Goal: Use online tool/utility: Utilize a website feature to perform a specific function

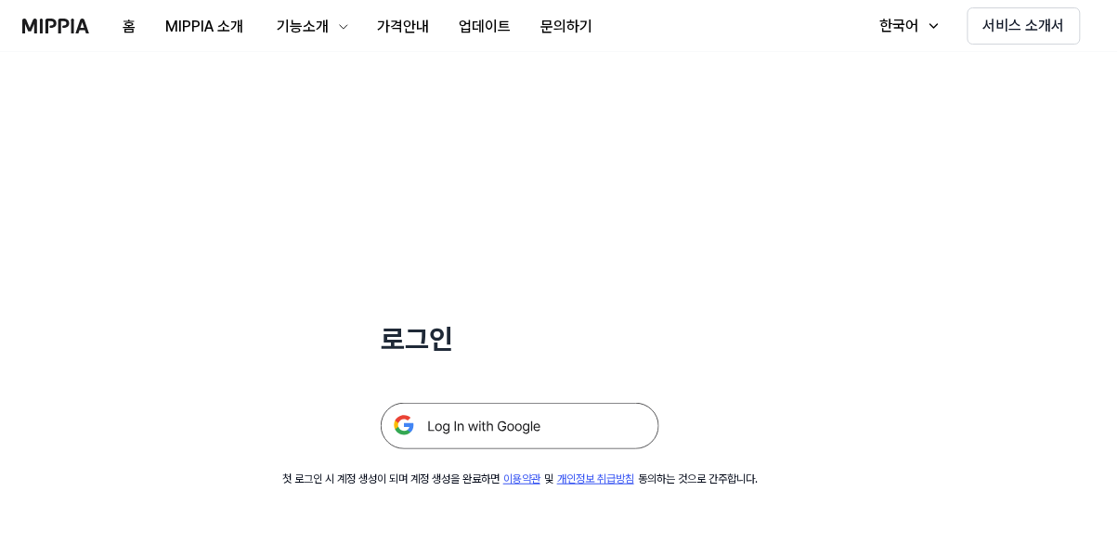
click at [517, 432] on img at bounding box center [520, 426] width 279 height 46
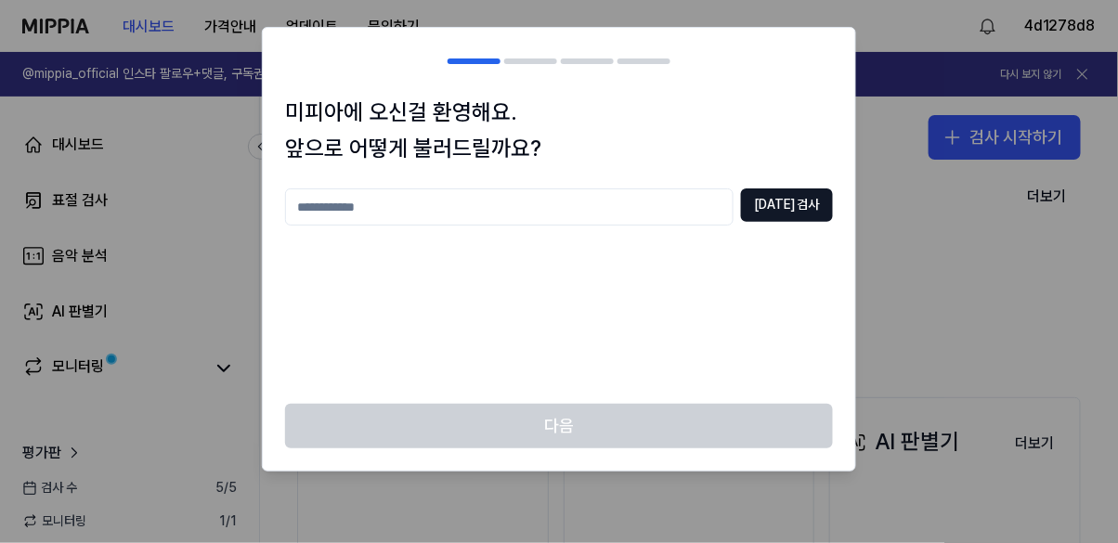
click at [692, 211] on input "text" at bounding box center [509, 207] width 449 height 37
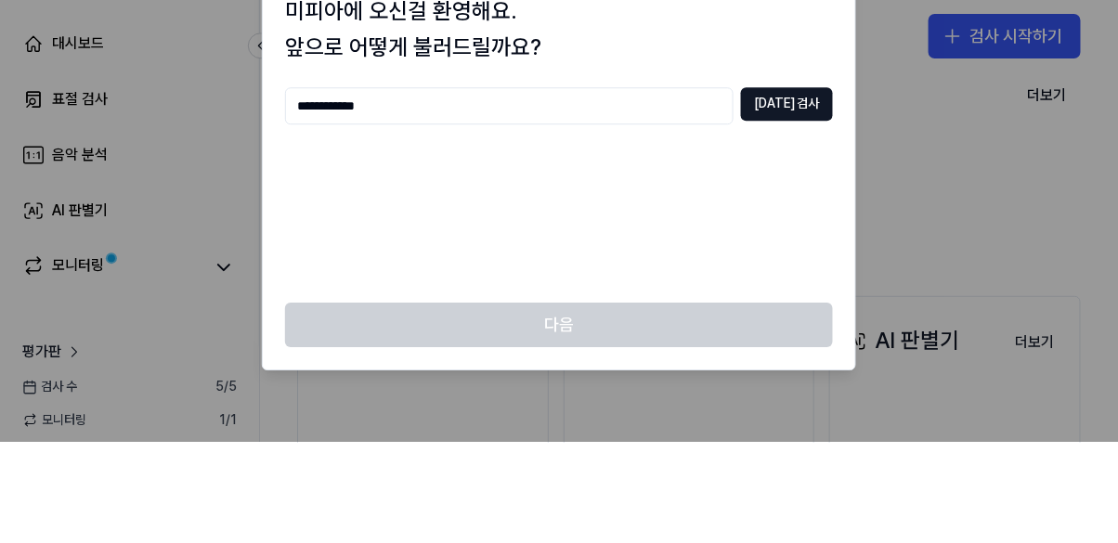
type input "**********"
click at [809, 204] on button "[DATE] 검사" at bounding box center [787, 205] width 92 height 33
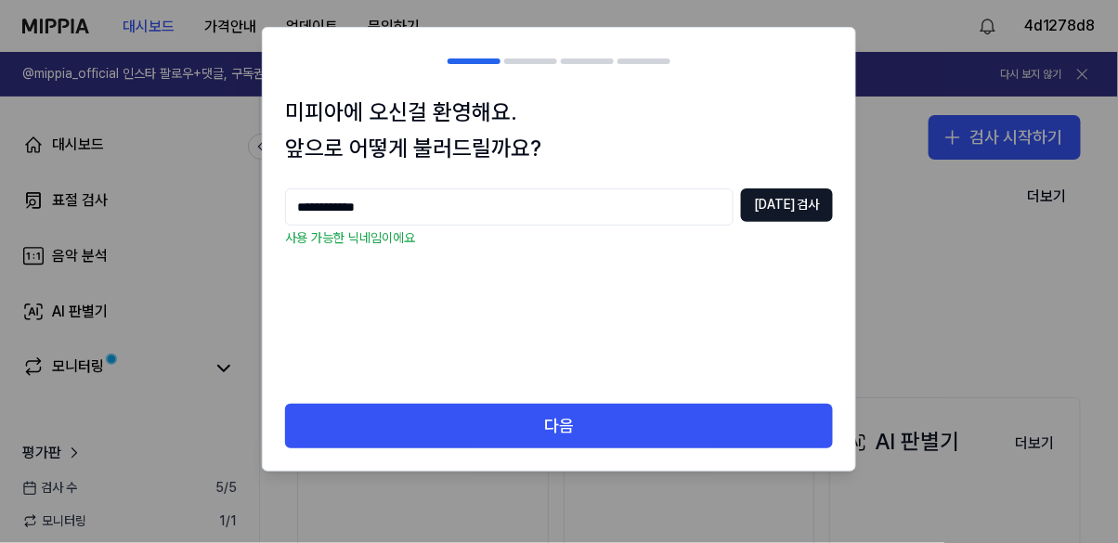
click at [732, 430] on button "다음" at bounding box center [559, 426] width 548 height 45
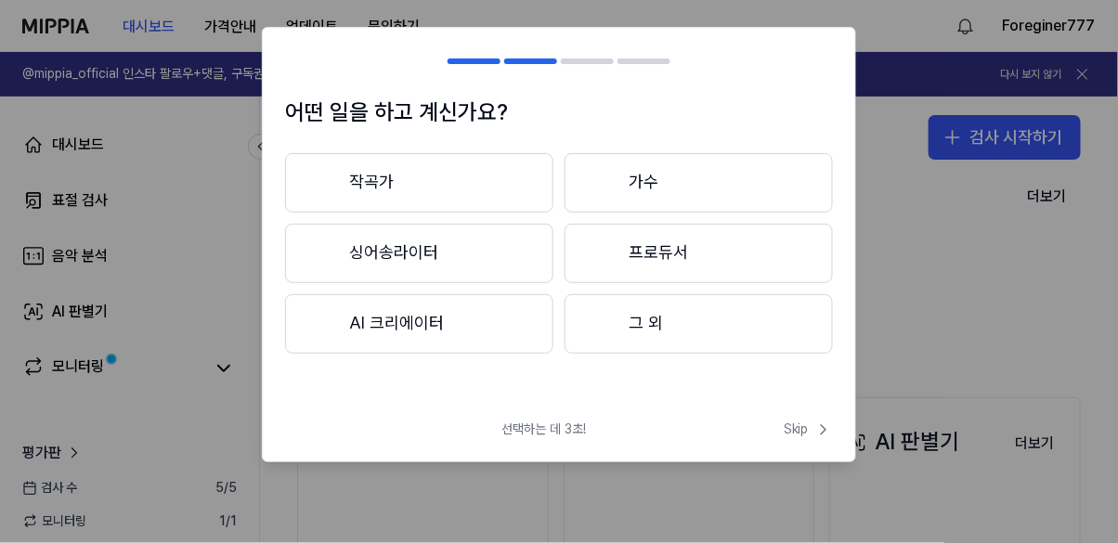
click at [514, 186] on button "작곡가" at bounding box center [419, 182] width 268 height 59
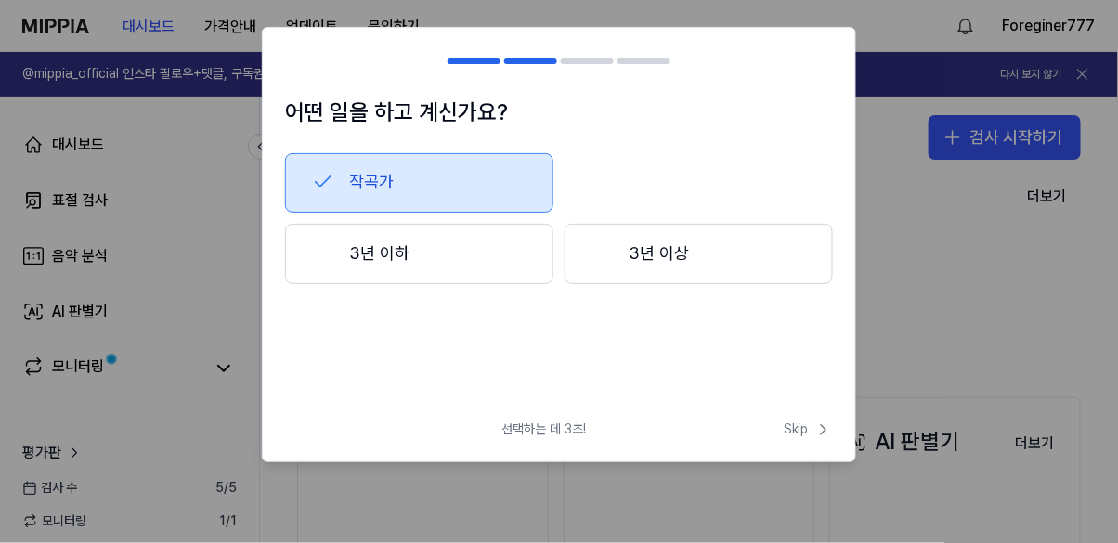
click at [512, 186] on button "작곡가" at bounding box center [419, 182] width 268 height 59
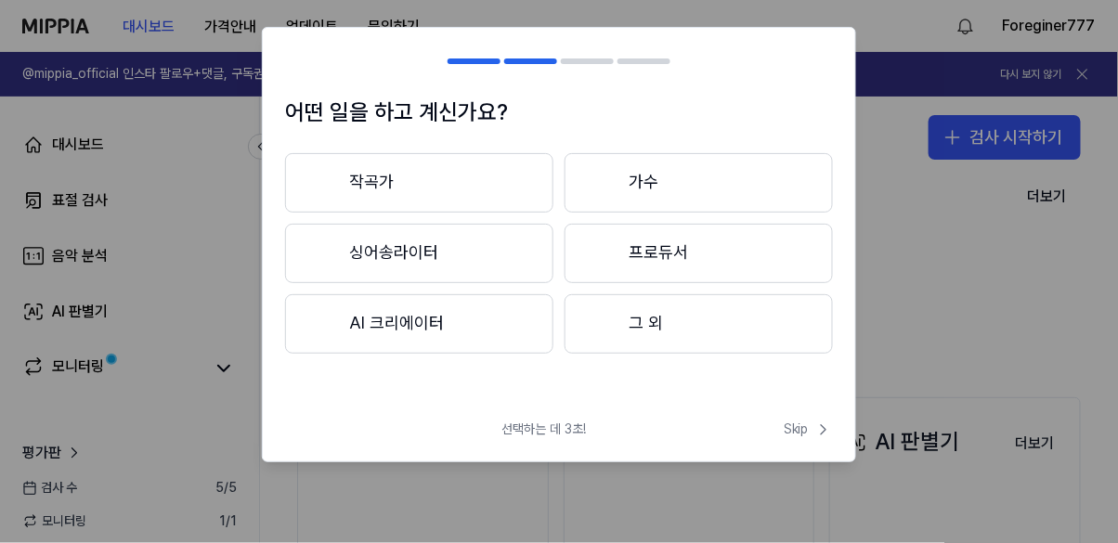
click at [521, 261] on button "싱어송라이터" at bounding box center [419, 253] width 268 height 59
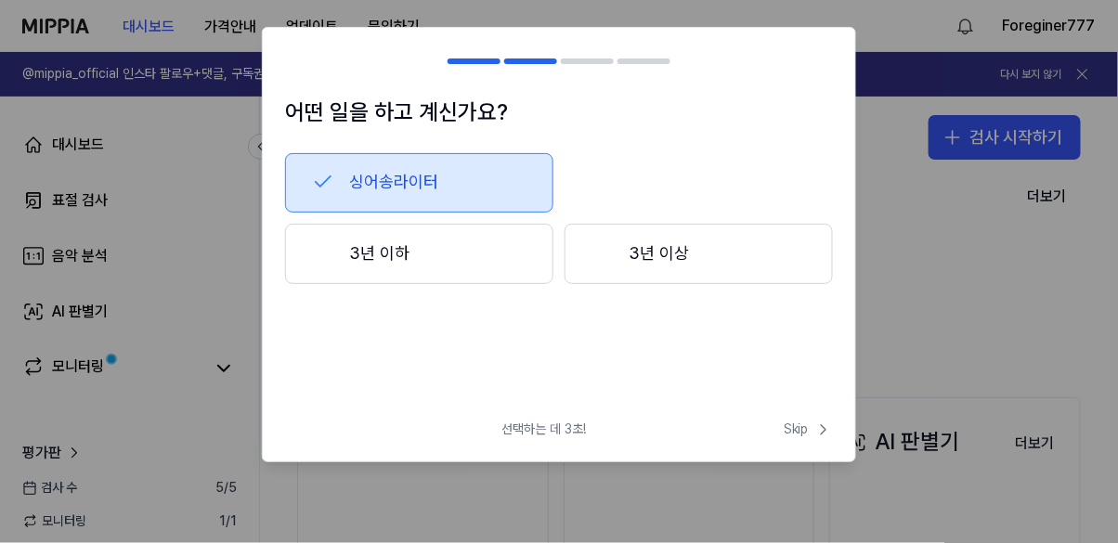
click at [486, 251] on button "3년 이하" at bounding box center [419, 254] width 268 height 61
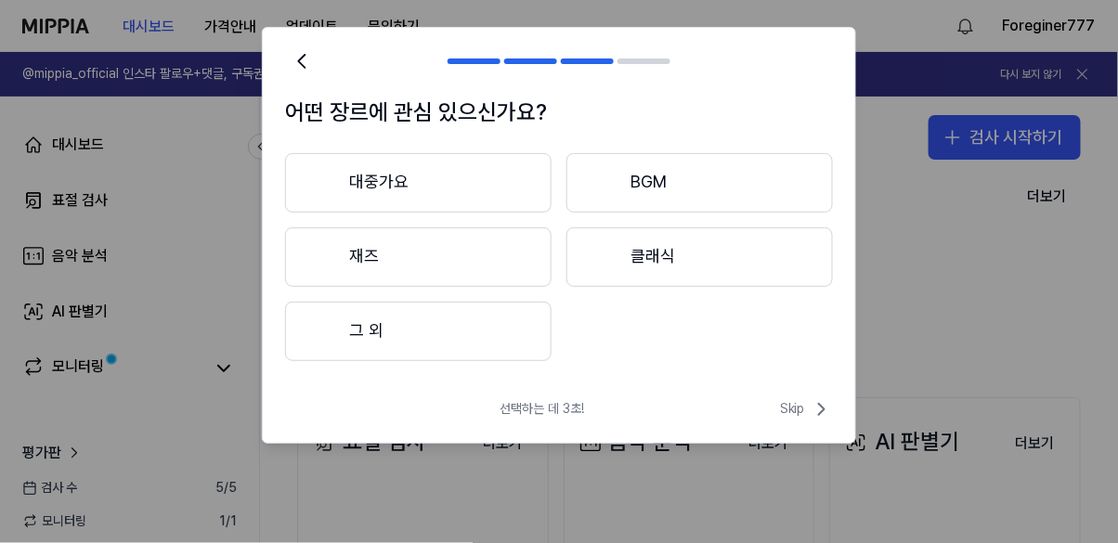
click at [501, 190] on button "대중가요" at bounding box center [418, 182] width 267 height 59
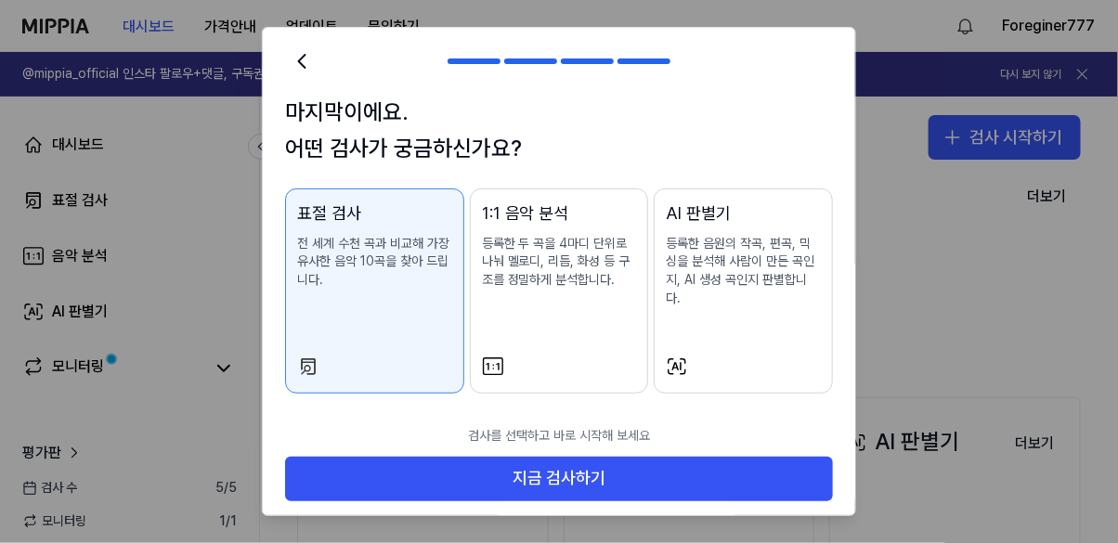
click at [666, 458] on button "지금 검사하기" at bounding box center [559, 479] width 548 height 45
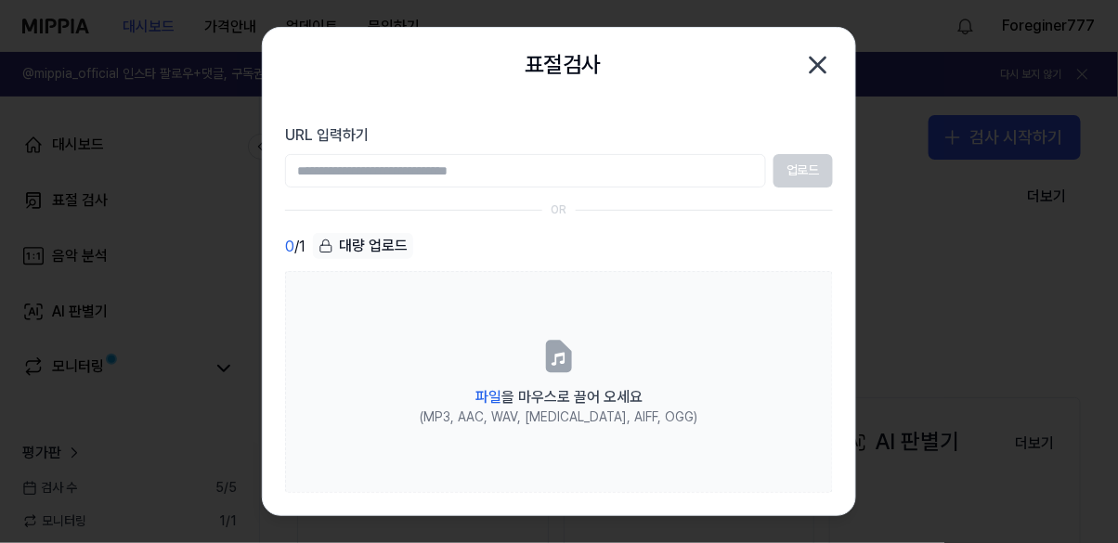
click at [804, 176] on div "업로드" at bounding box center [559, 170] width 548 height 33
click at [620, 374] on label "파일 을 마우스로 끌어 오세요 (MP3, AAC, WAV, [MEDICAL_DATA], AIFF, OGG)" at bounding box center [559, 382] width 548 height 222
click at [0, 0] on input "파일 을 마우스로 끌어 오세요 (MP3, AAC, WAV, [MEDICAL_DATA], AIFF, OGG)" at bounding box center [0, 0] width 0 height 0
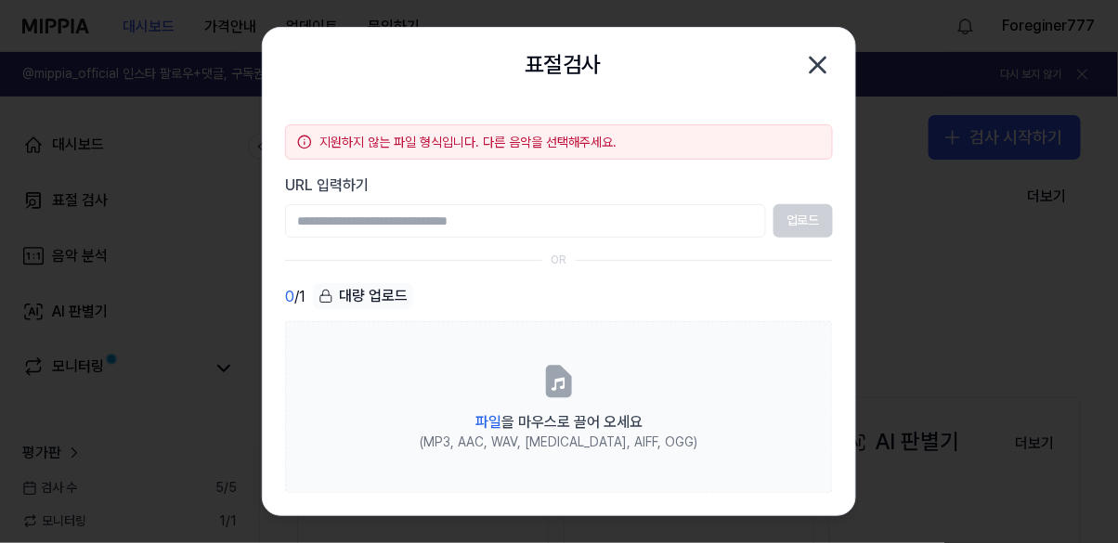
click at [743, 415] on label "파일 을 마우스로 끌어 오세요 (MP3, AAC, WAV, [MEDICAL_DATA], AIFF, OGG)" at bounding box center [559, 407] width 548 height 172
click at [0, 0] on input "파일 을 마우스로 끌어 오세요 (MP3, AAC, WAV, [MEDICAL_DATA], AIFF, OGG)" at bounding box center [0, 0] width 0 height 0
click at [756, 440] on label "파일 을 마우스로 끌어 오세요 (MP3, AAC, WAV, [MEDICAL_DATA], AIFF, OGG)" at bounding box center [559, 407] width 548 height 172
click at [0, 0] on input "파일 을 마우스로 끌어 오세요 (MP3, AAC, WAV, [MEDICAL_DATA], AIFF, OGG)" at bounding box center [0, 0] width 0 height 0
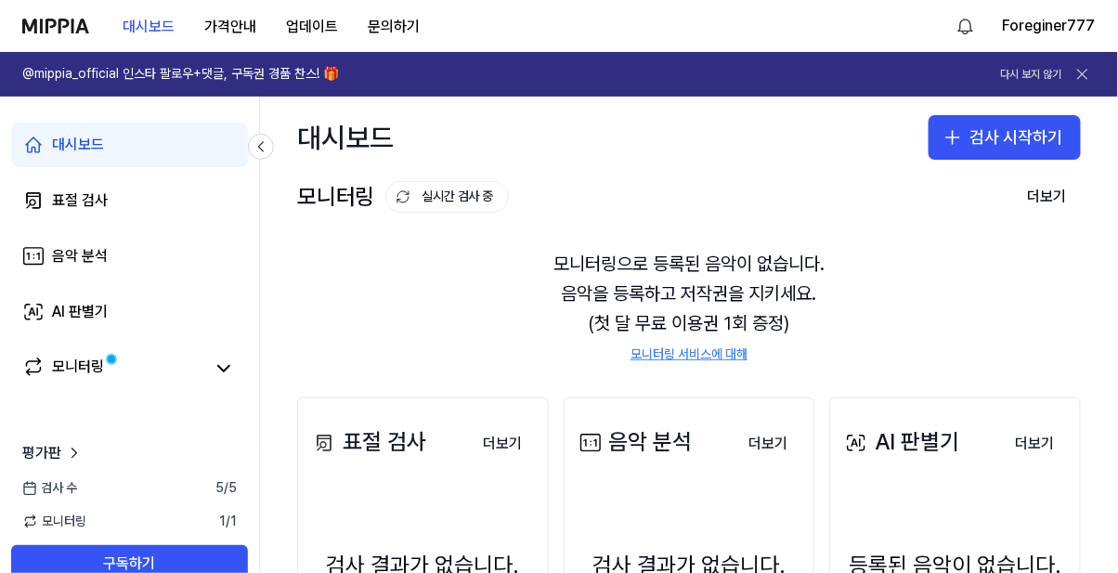
click at [1028, 137] on button "검사 시작하기" at bounding box center [1005, 137] width 152 height 45
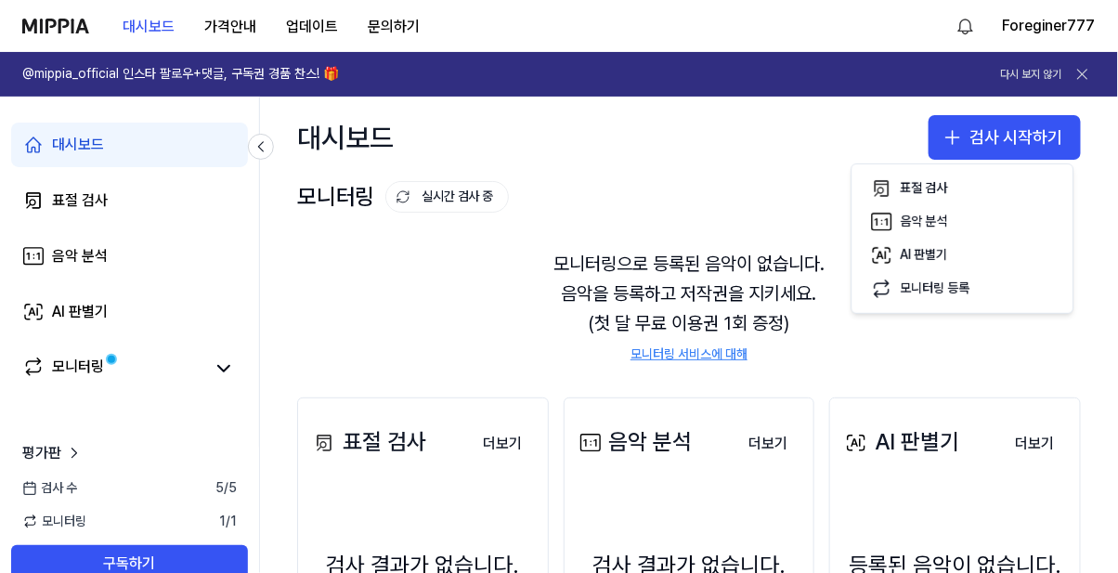
click at [957, 186] on button "표절 검사" at bounding box center [963, 188] width 206 height 33
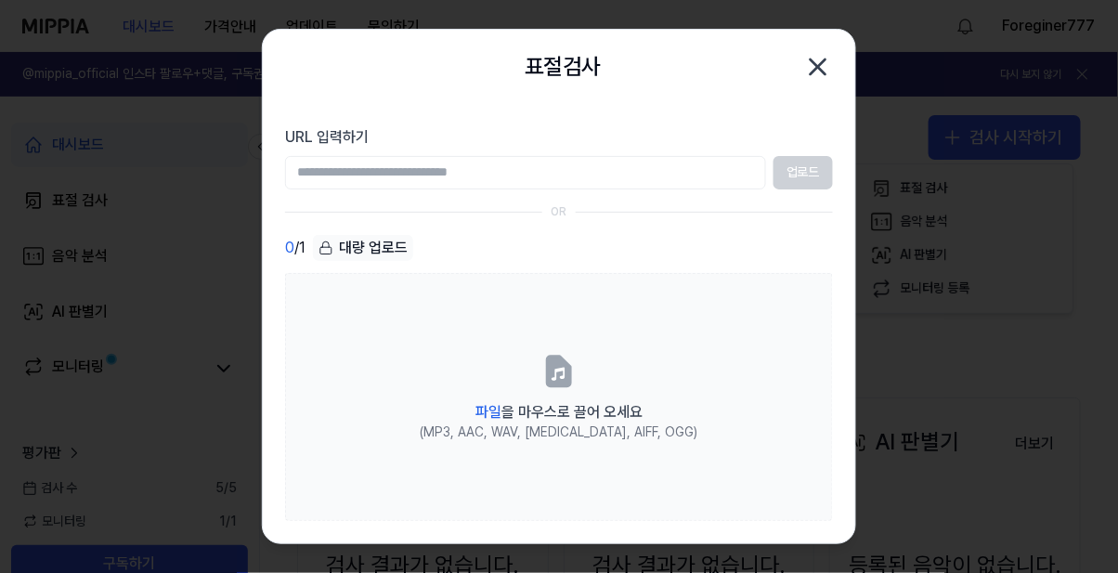
click at [613, 421] on label "파일 을 마우스로 끌어 오세요 (MP3, AAC, WAV, [MEDICAL_DATA], AIFF, OGG)" at bounding box center [559, 397] width 548 height 249
click at [0, 0] on input "파일 을 마우스로 끌어 오세요 (MP3, AAC, WAV, [MEDICAL_DATA], AIFF, OGG)" at bounding box center [0, 0] width 0 height 0
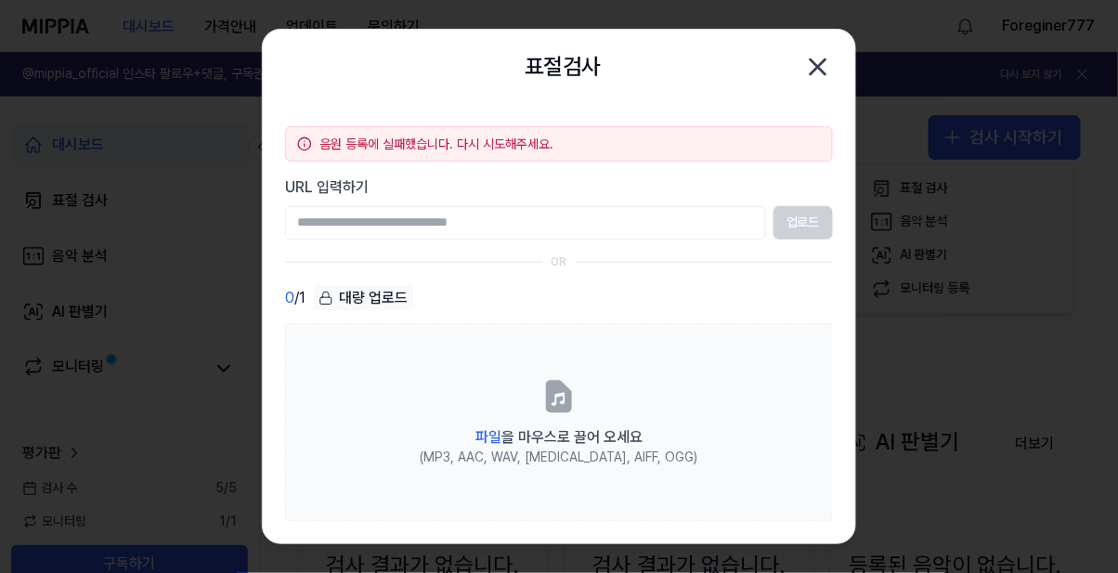
click at [646, 395] on label "파일 을 마우스로 끌어 오세요 (MP3, AAC, WAV, [MEDICAL_DATA], AIFF, OGG)" at bounding box center [559, 422] width 548 height 199
click at [0, 0] on input "파일 을 마우스로 끌어 오세요 (MP3, AAC, WAV, [MEDICAL_DATA], AIFF, OGG)" at bounding box center [0, 0] width 0 height 0
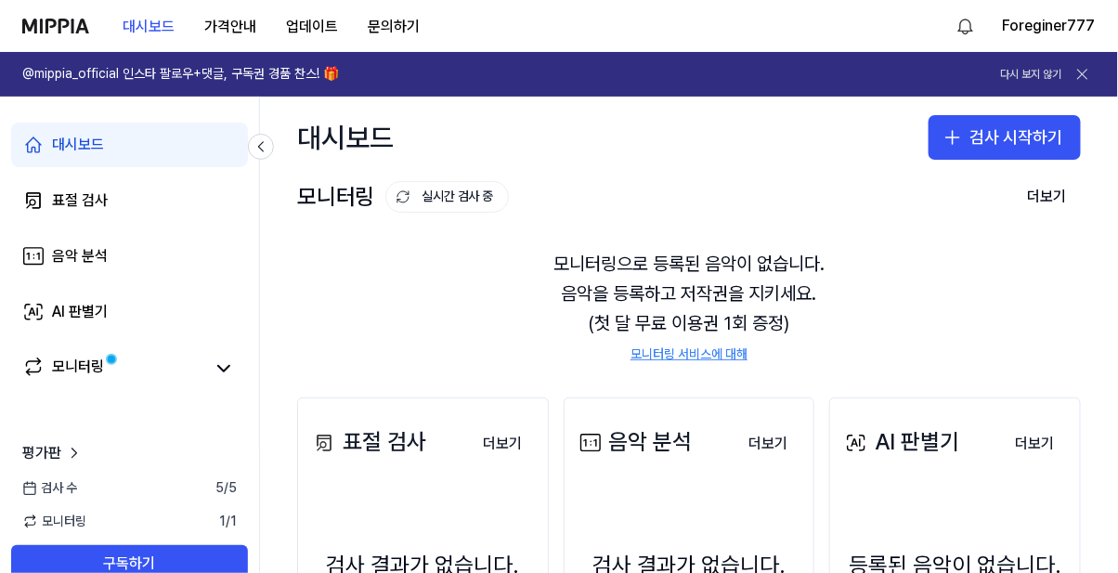
click at [1035, 130] on button "검사 시작하기" at bounding box center [1005, 137] width 152 height 45
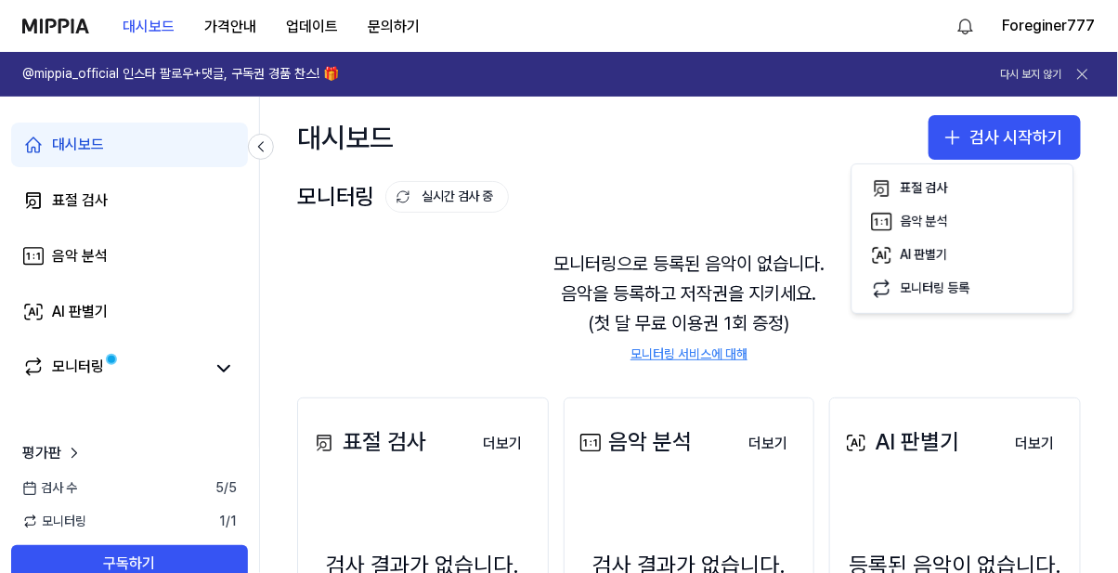
click at [946, 191] on div "표절 검사" at bounding box center [924, 188] width 47 height 19
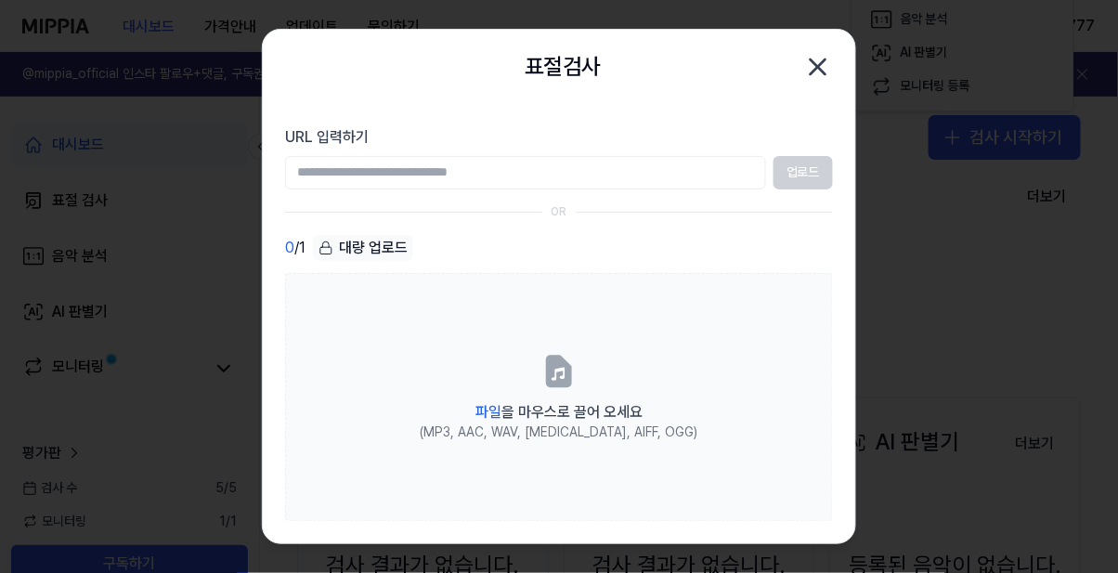
type input "**********"
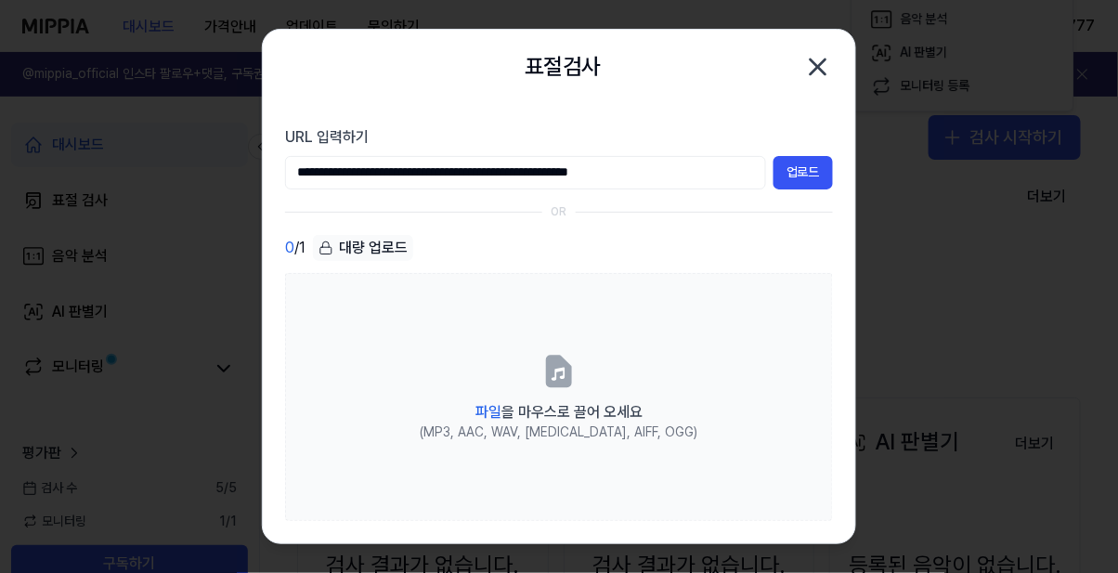
click at [814, 174] on button "업로드" at bounding box center [803, 172] width 59 height 33
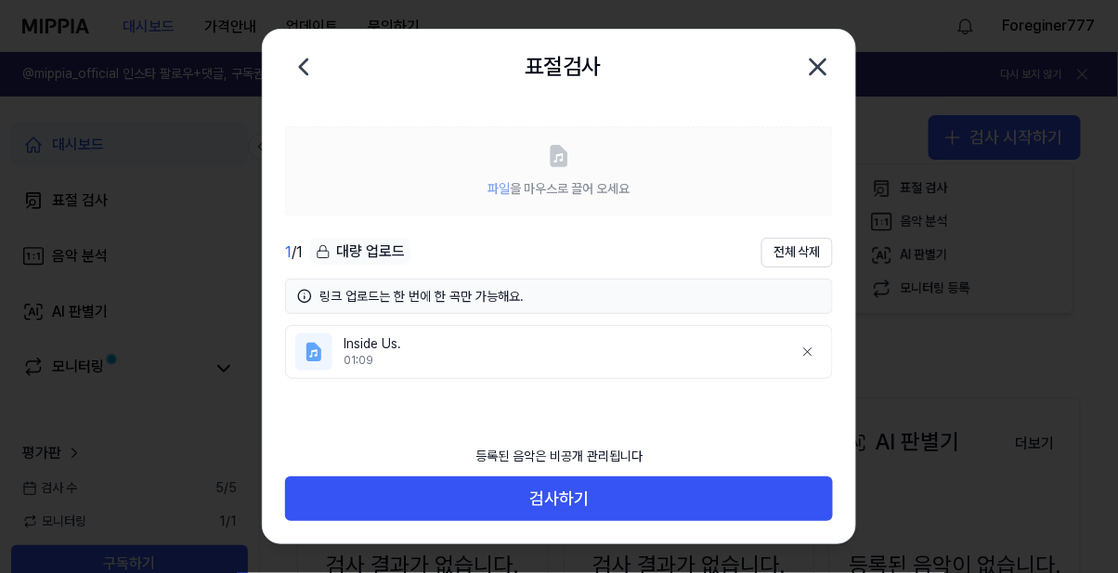
click at [315, 521] on button "검사하기" at bounding box center [559, 498] width 548 height 45
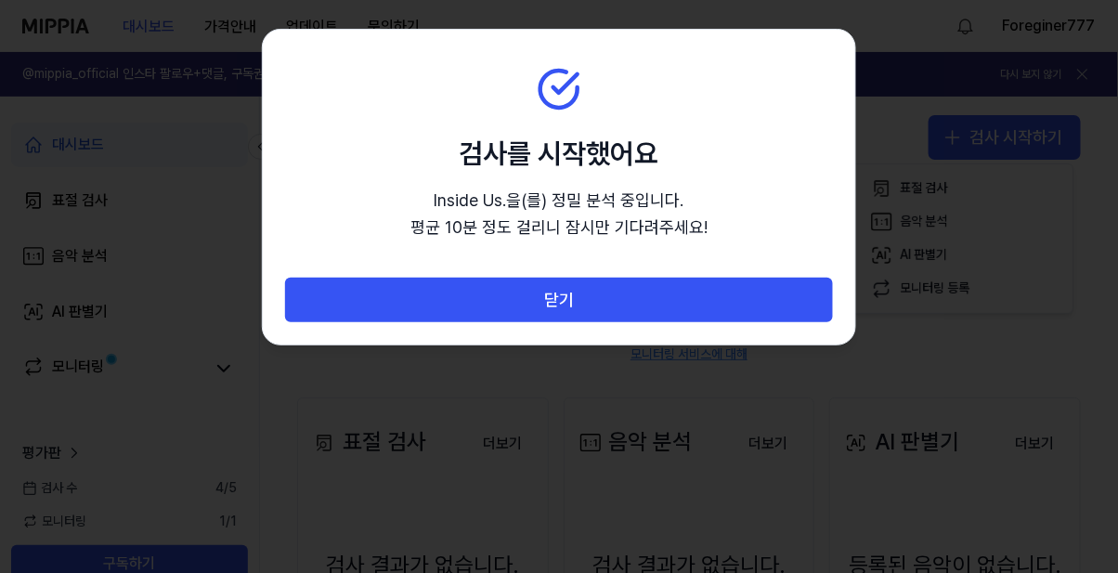
click at [314, 313] on button "닫기" at bounding box center [559, 300] width 548 height 45
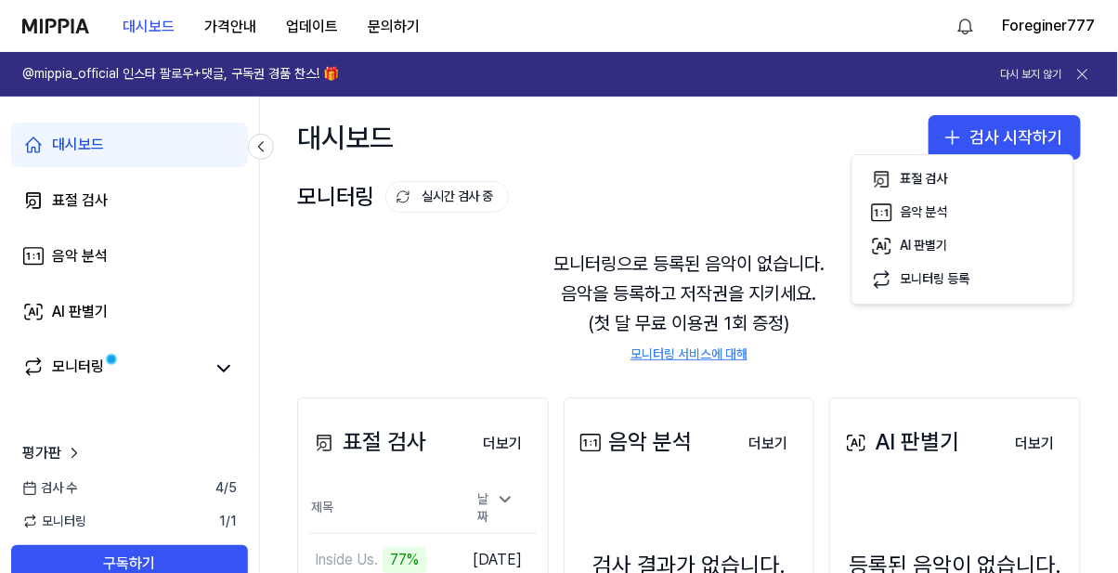
scroll to position [59, 0]
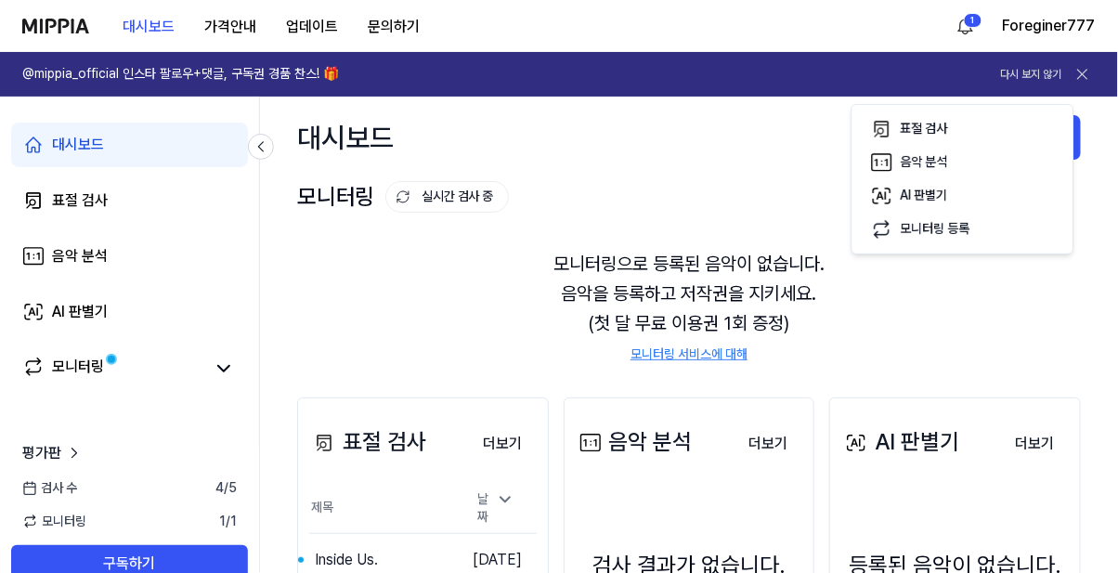
click at [360, 534] on td "Inside Us. 이동하기" at bounding box center [382, 560] width 146 height 52
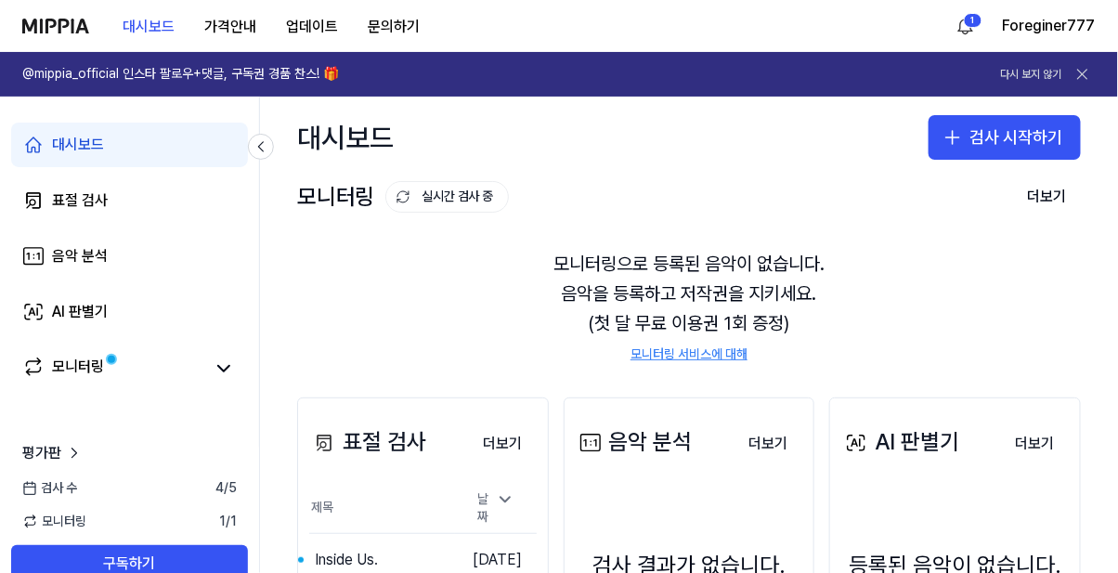
click at [0, 0] on button "이동하기" at bounding box center [0, 0] width 0 height 0
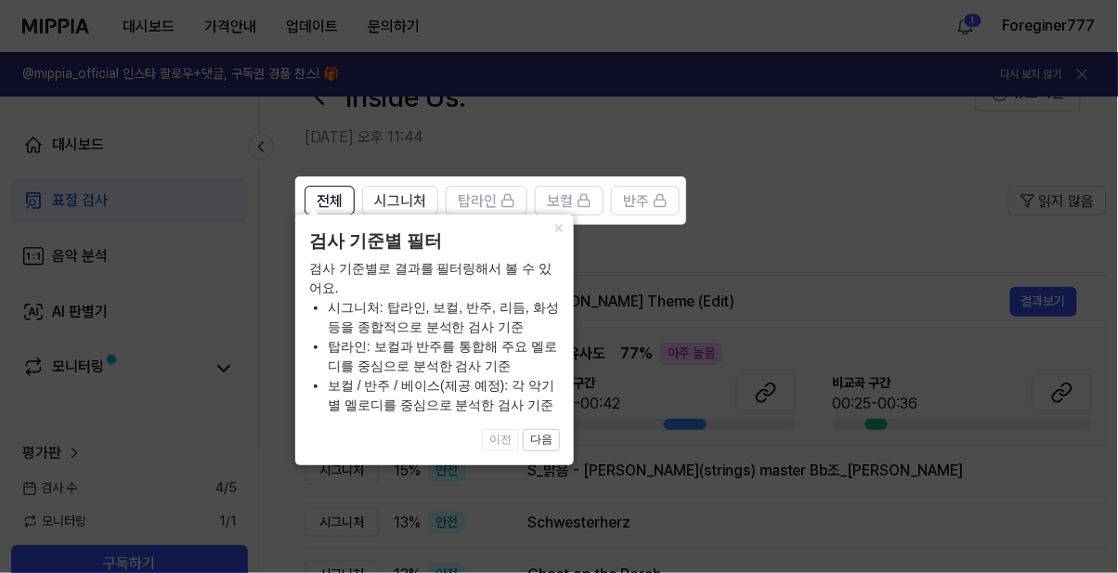
click at [554, 241] on button "×" at bounding box center [559, 228] width 30 height 26
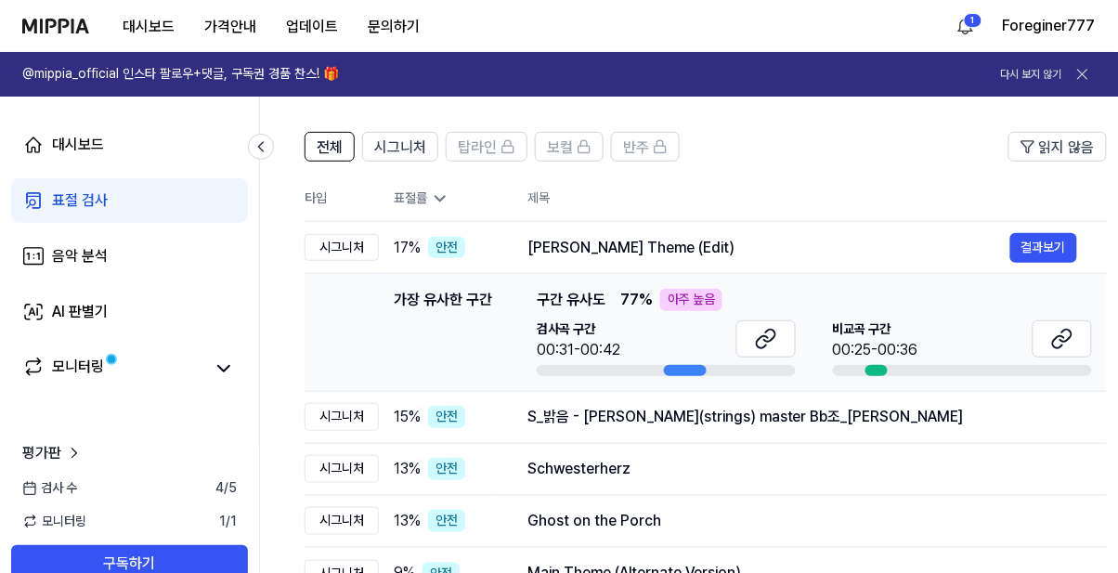
scroll to position [111, 0]
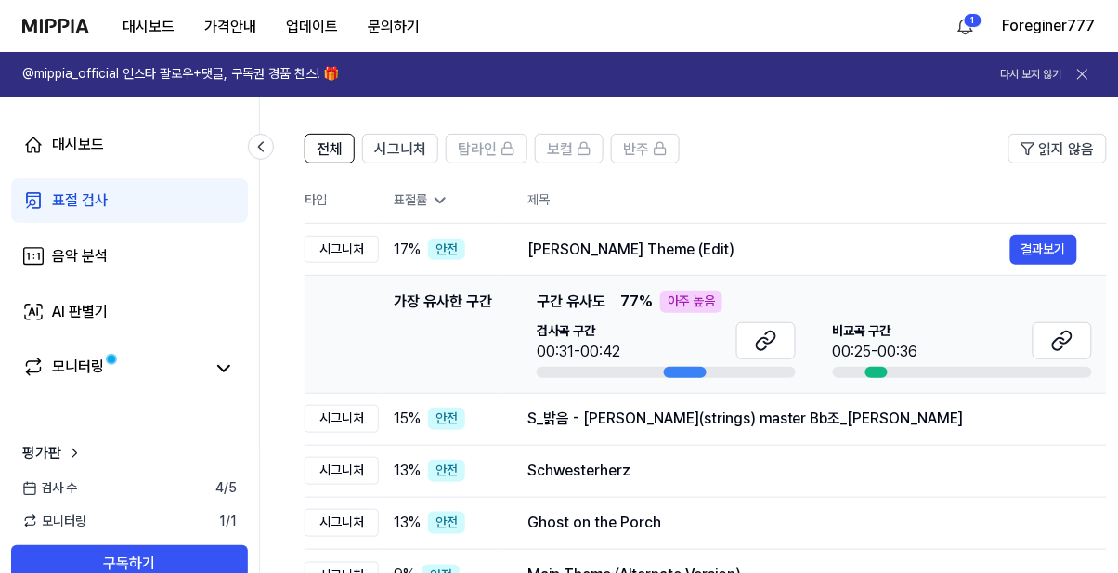
click at [702, 293] on div "아주 높음" at bounding box center [691, 302] width 62 height 22
click at [685, 322] on div "검사곡 구간 00:31-00:42" at bounding box center [666, 342] width 259 height 41
click at [1060, 339] on icon at bounding box center [1062, 341] width 22 height 22
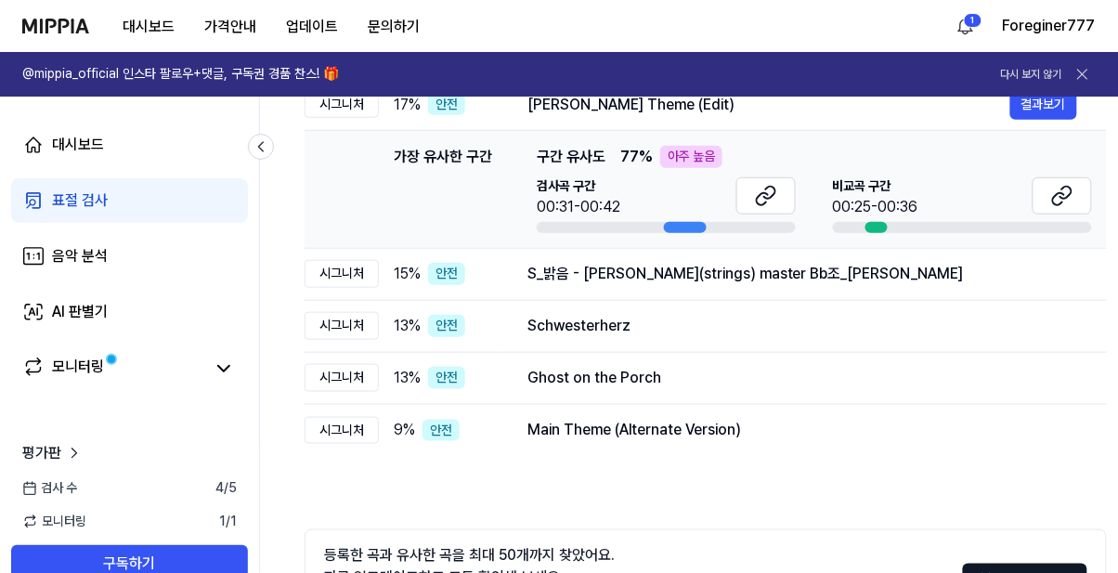
scroll to position [256, 0]
click at [775, 197] on icon at bounding box center [766, 196] width 22 height 22
click at [1071, 194] on icon at bounding box center [1062, 196] width 22 height 22
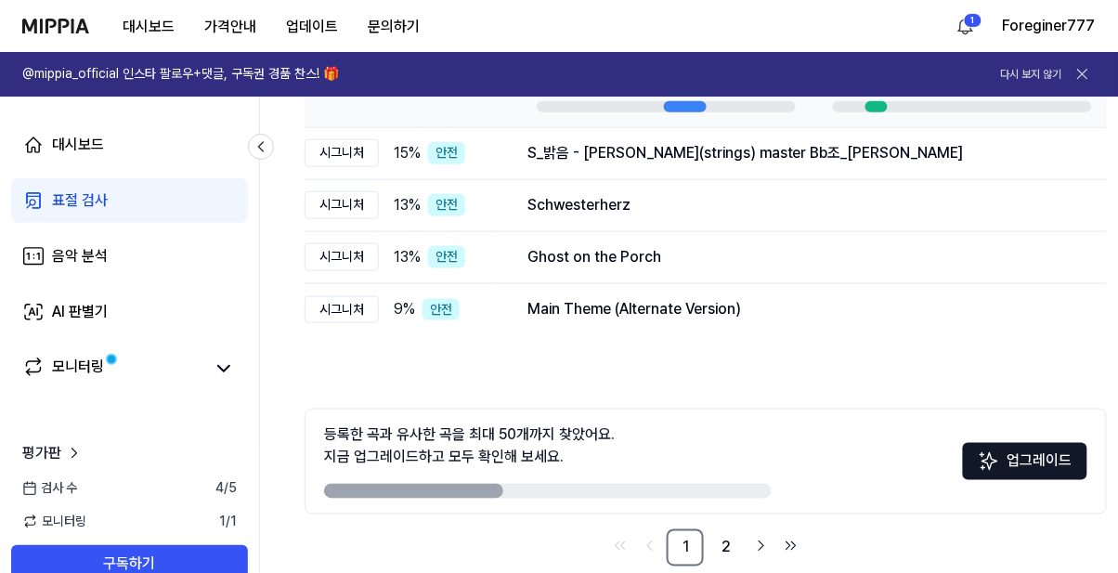
scroll to position [408, 0]
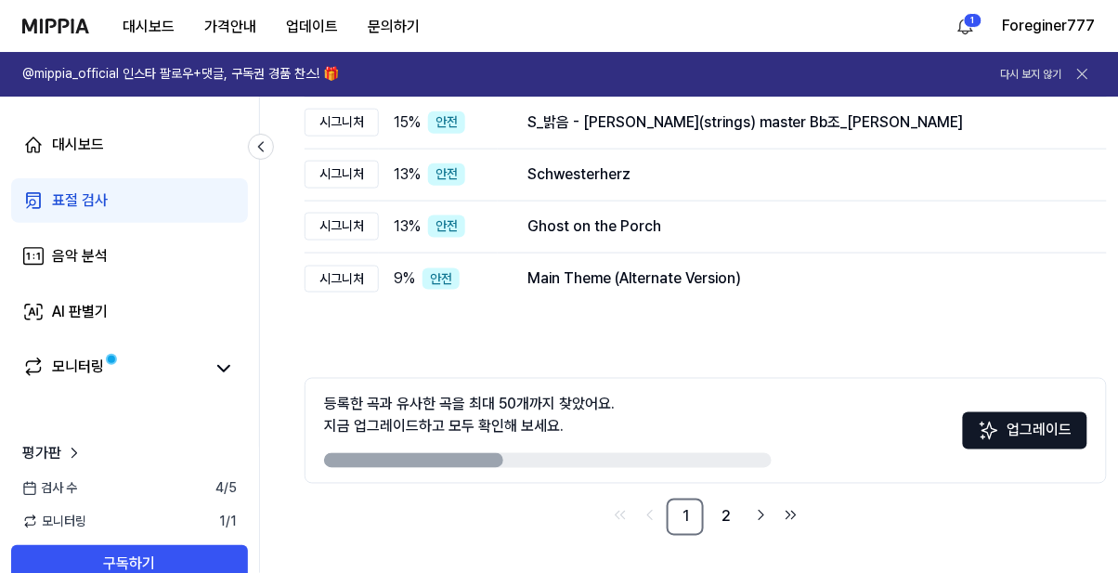
click at [728, 525] on link "2" at bounding box center [726, 517] width 37 height 37
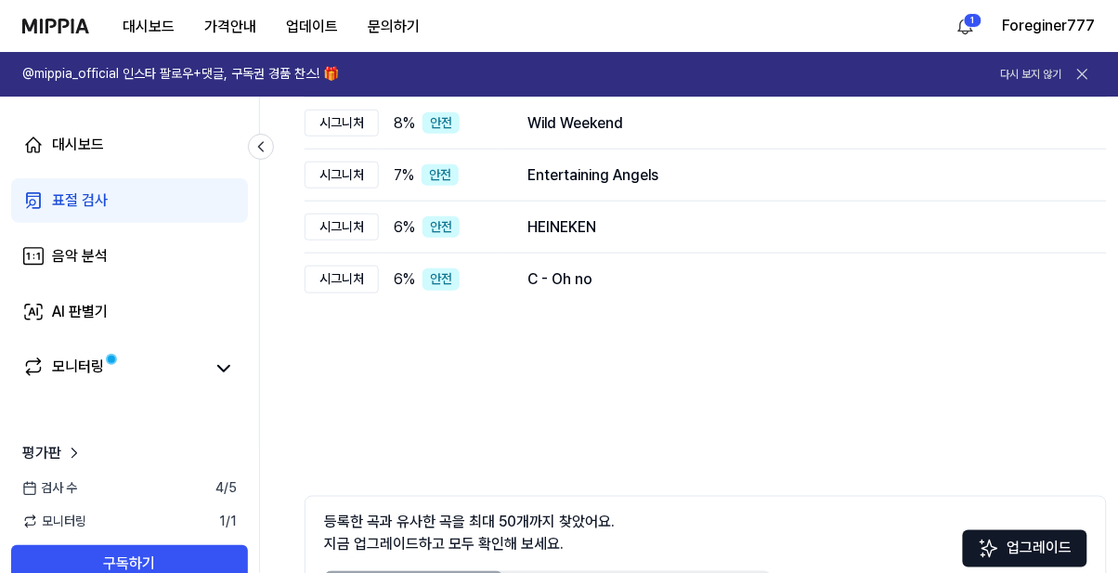
scroll to position [348, 0]
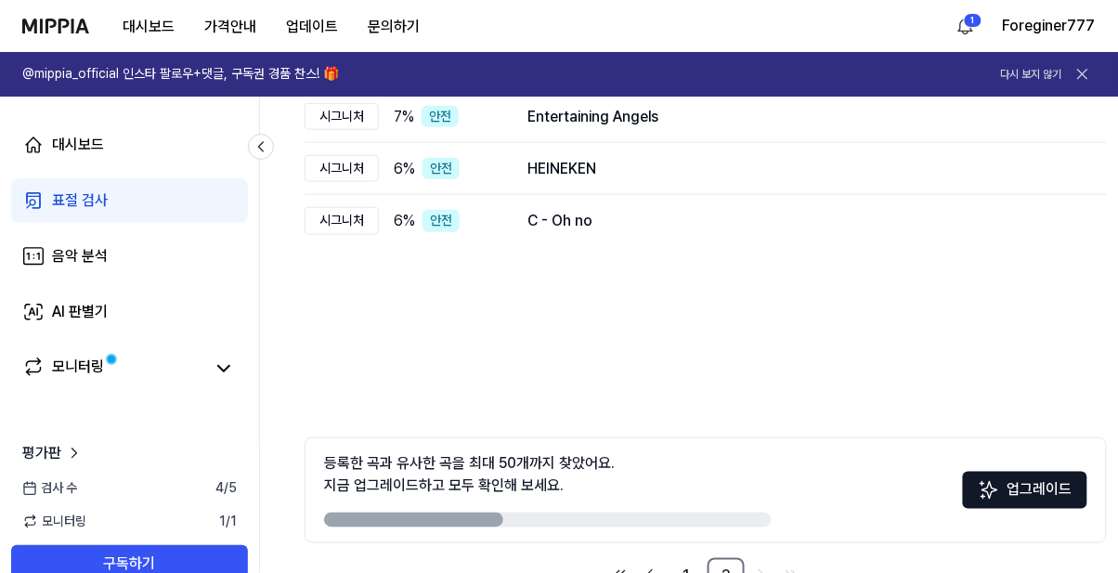
click at [698, 569] on link "1" at bounding box center [685, 576] width 37 height 37
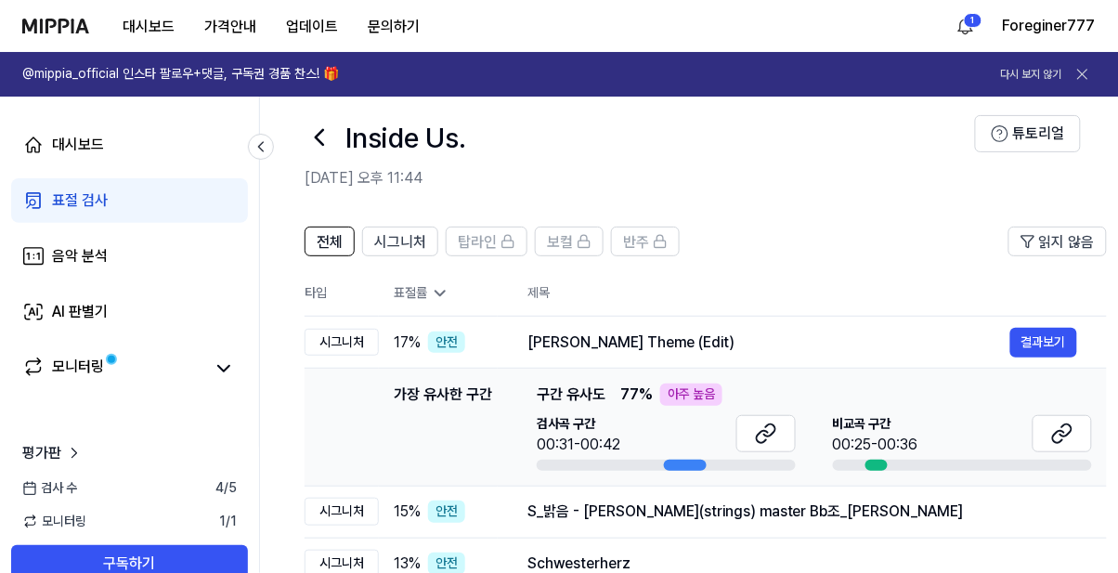
scroll to position [0, 0]
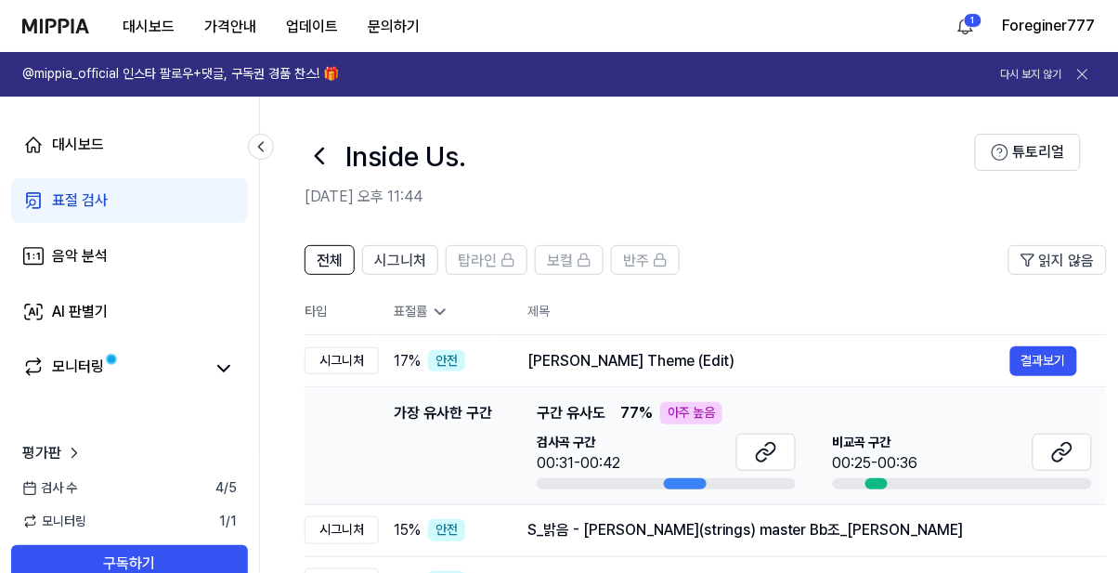
click at [431, 269] on button "시그니처" at bounding box center [400, 260] width 76 height 30
click at [436, 319] on icon at bounding box center [440, 312] width 19 height 19
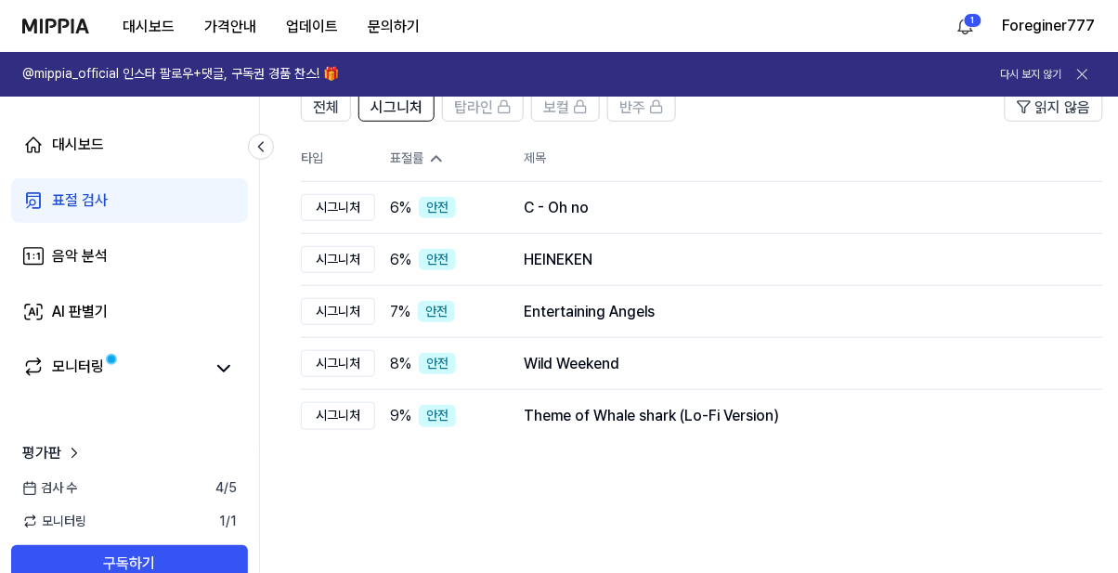
scroll to position [0, 4]
click at [566, 375] on div "Wild Weekend 결과보기" at bounding box center [799, 364] width 550 height 22
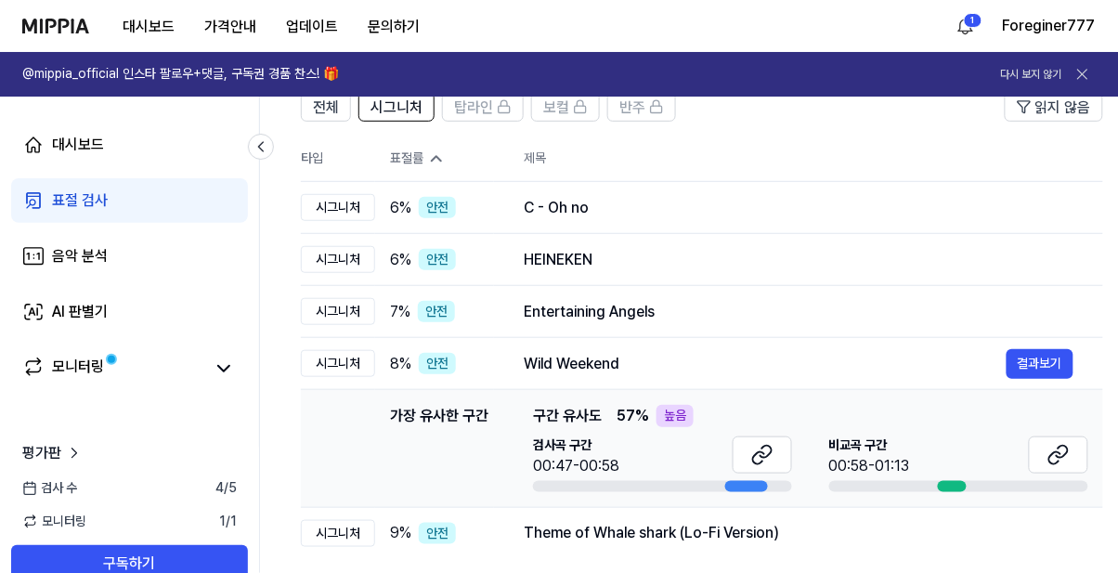
click at [1048, 452] on icon at bounding box center [1059, 455] width 22 height 22
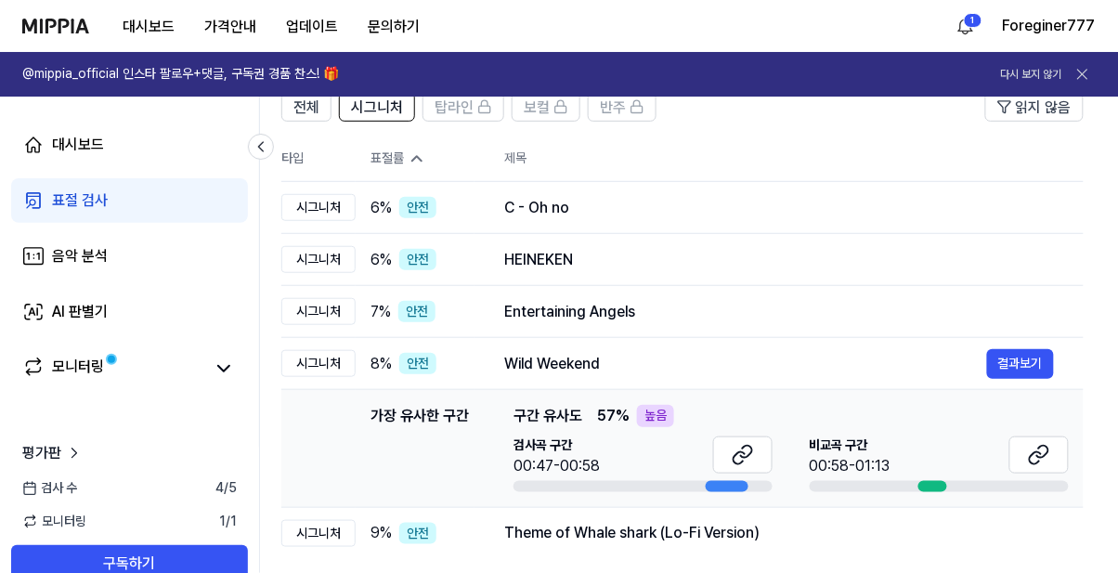
scroll to position [0, 29]
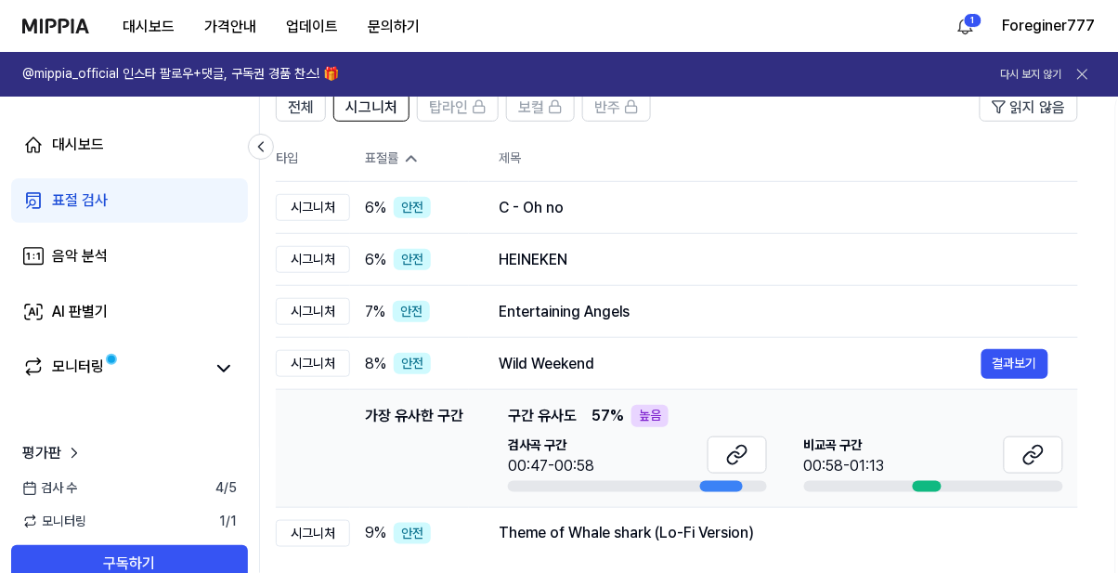
click at [914, 209] on div "C - Oh no" at bounding box center [774, 208] width 550 height 22
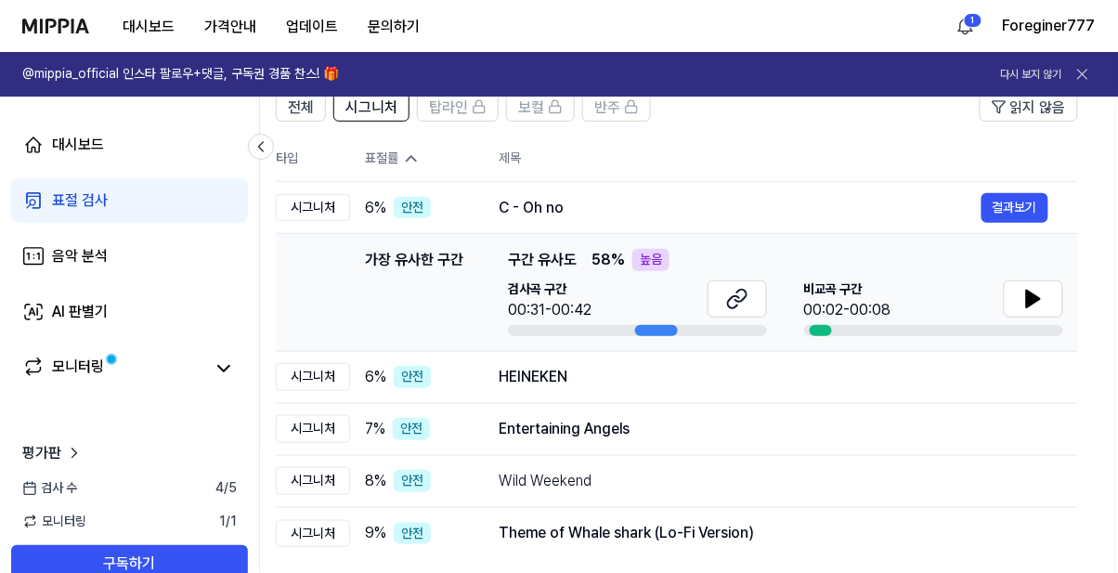
click at [1045, 293] on button at bounding box center [1033, 298] width 59 height 37
click at [1048, 293] on button at bounding box center [1033, 298] width 59 height 37
click at [0, 0] on button "결과보기" at bounding box center [0, 0] width 0 height 0
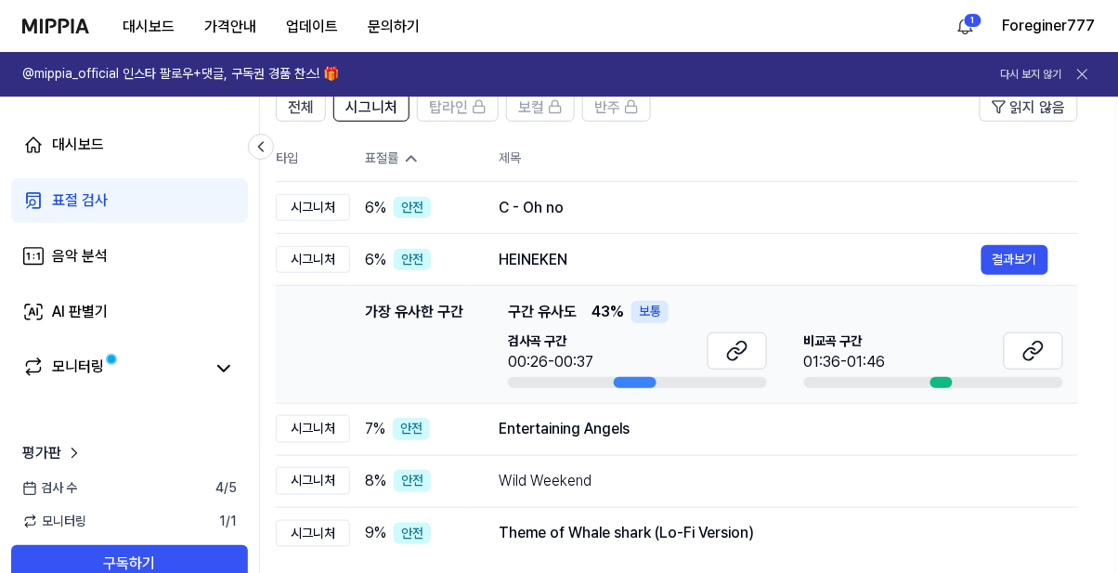
scroll to position [0, 0]
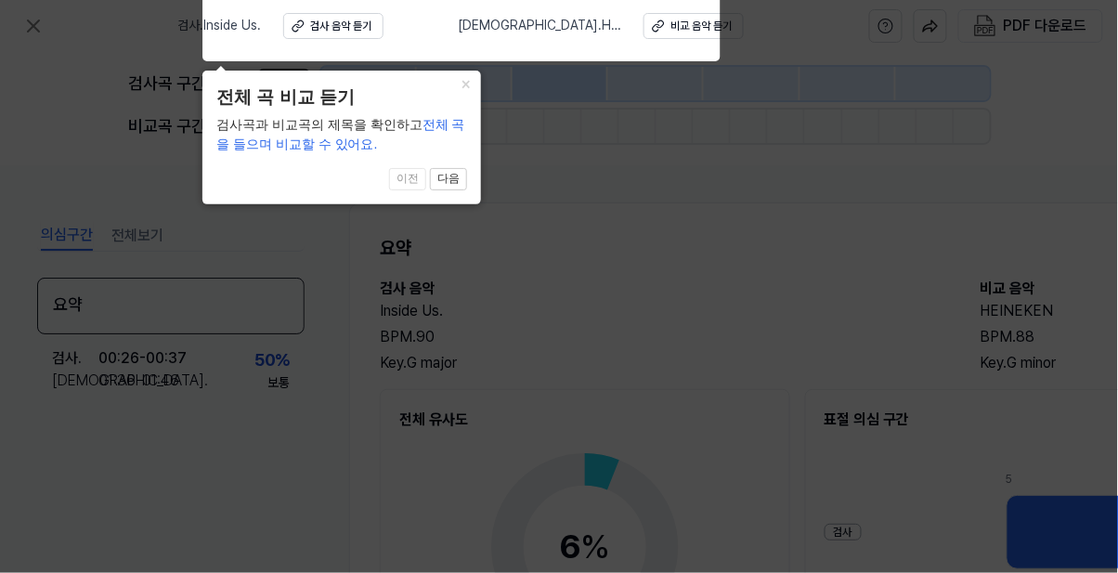
click at [1044, 334] on icon at bounding box center [559, 282] width 1118 height 582
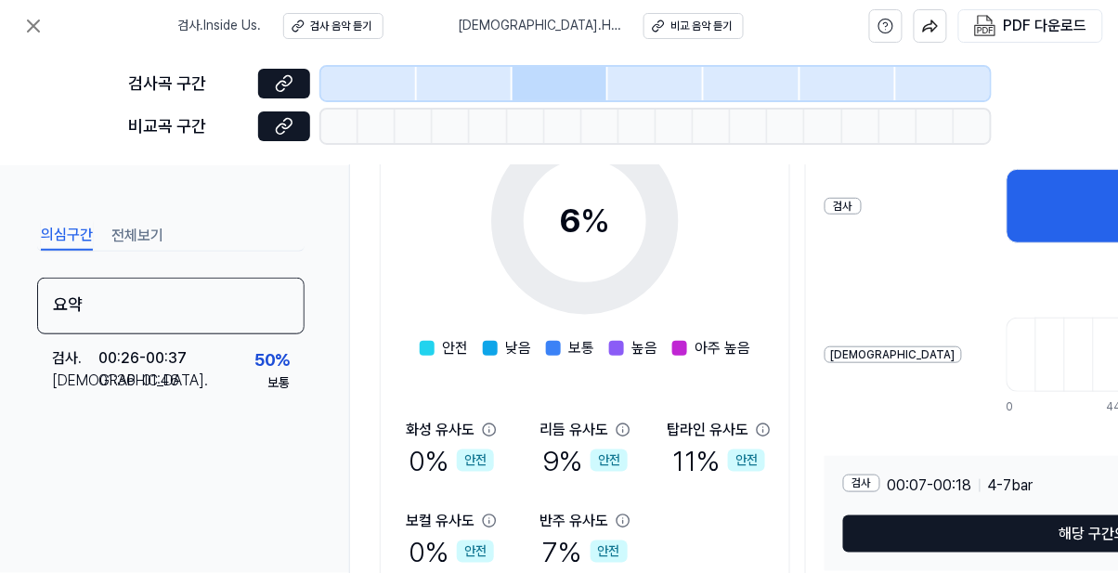
scroll to position [358, 0]
